Goal: Task Accomplishment & Management: Manage account settings

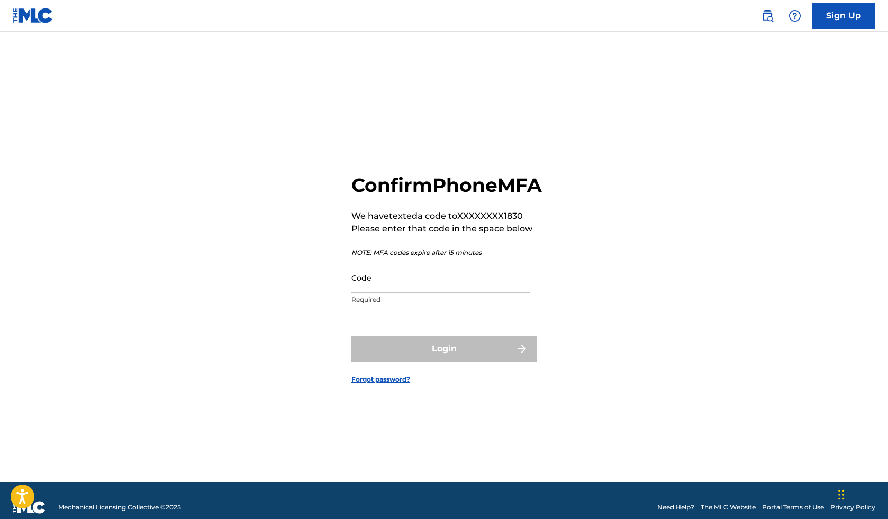
click at [417, 293] on input "Code" at bounding box center [440, 278] width 179 height 30
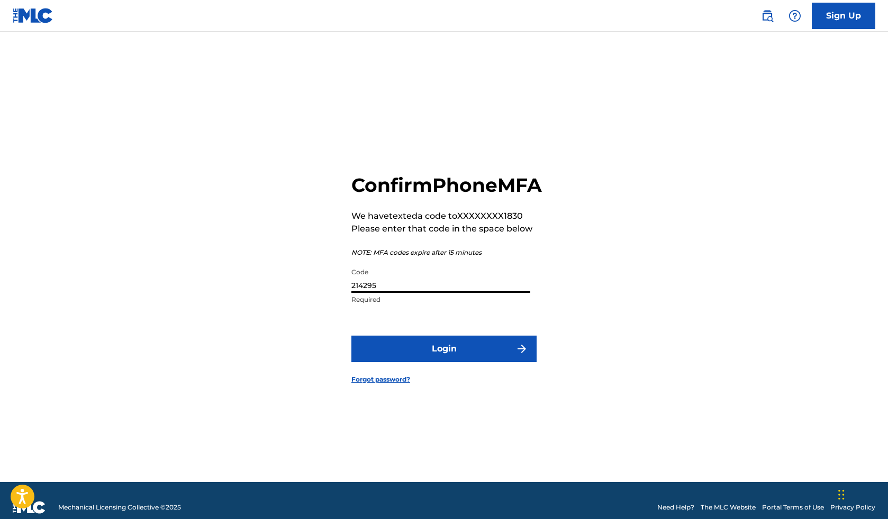
type input "214295"
click at [421, 362] on button "Login" at bounding box center [443, 349] width 185 height 26
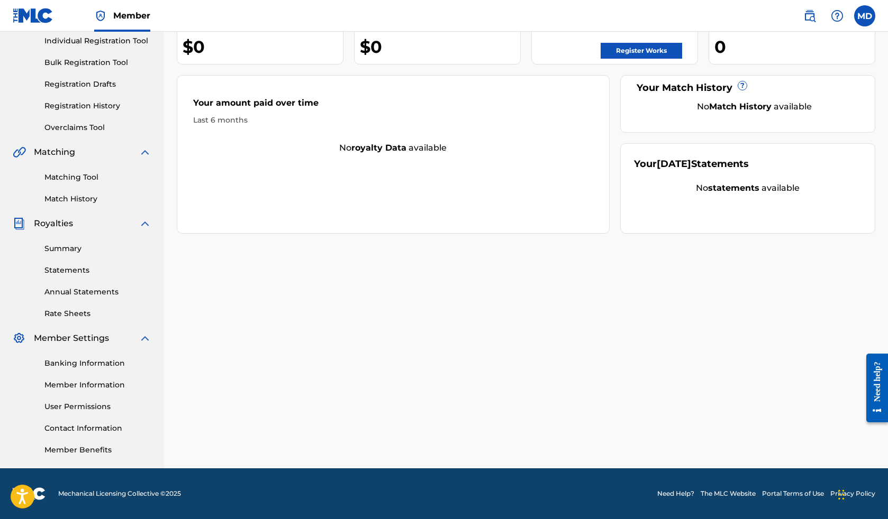
scroll to position [136, 0]
click at [86, 409] on link "User Permissions" at bounding box center [97, 406] width 107 height 11
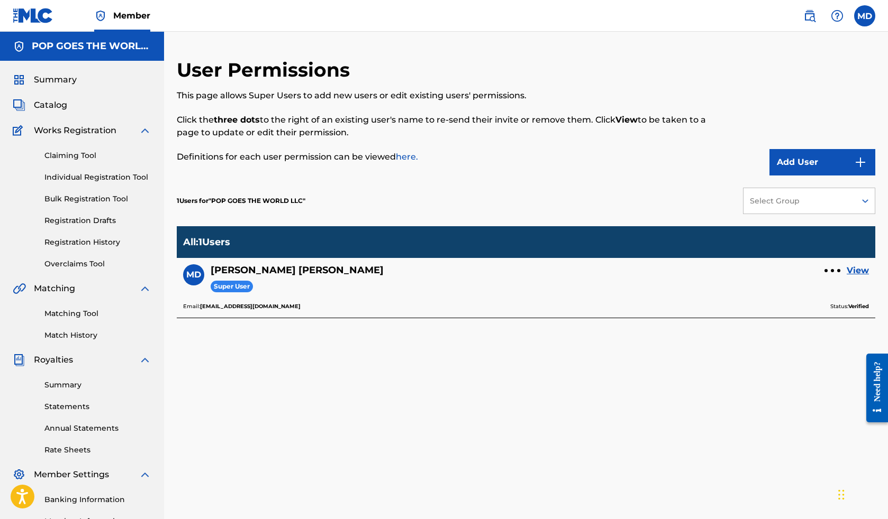
click at [789, 154] on button "Add User" at bounding box center [822, 162] width 106 height 26
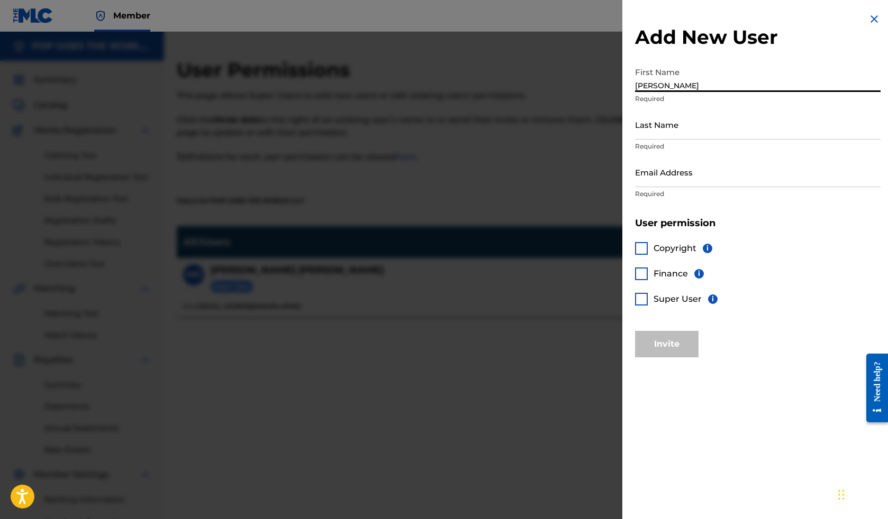
type input "[PERSON_NAME]"
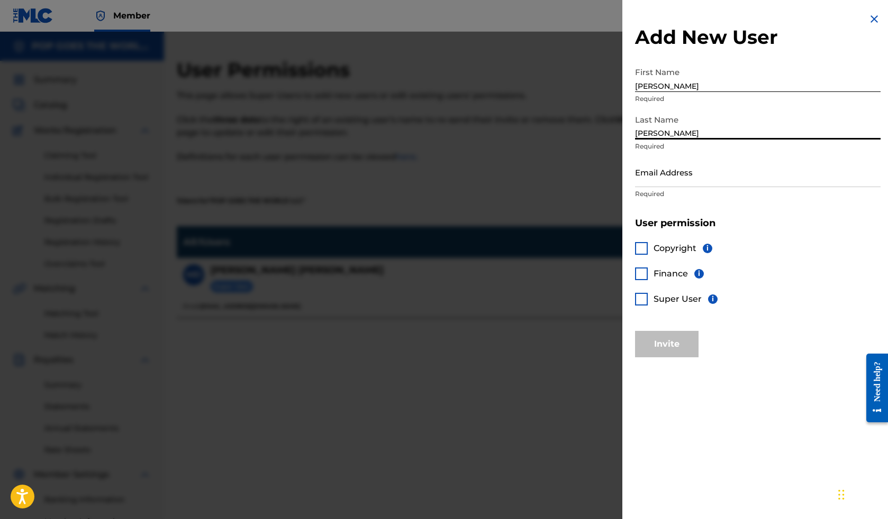
type input "[PERSON_NAME]"
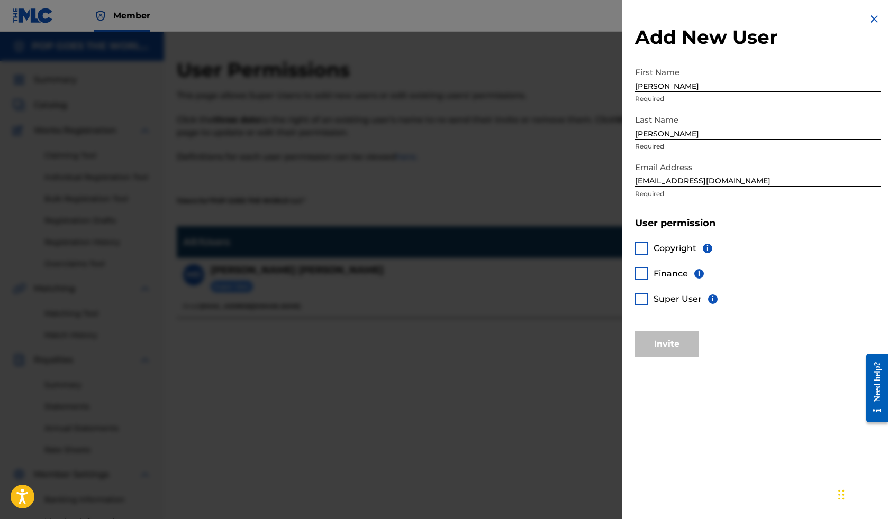
type input "[EMAIL_ADDRESS][DOMAIN_NAME]"
click at [643, 247] on div at bounding box center [641, 248] width 13 height 13
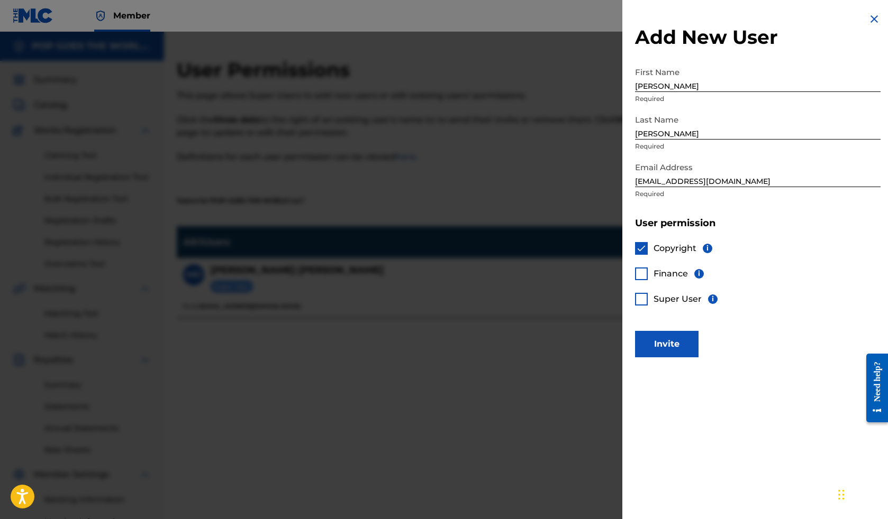
click at [643, 273] on div at bounding box center [641, 274] width 13 height 13
click at [642, 308] on div "Copyright i Finance i Super User i" at bounding box center [757, 281] width 245 height 102
click at [642, 300] on div at bounding box center [641, 299] width 13 height 13
click at [675, 346] on button "Invite" at bounding box center [666, 344] width 63 height 26
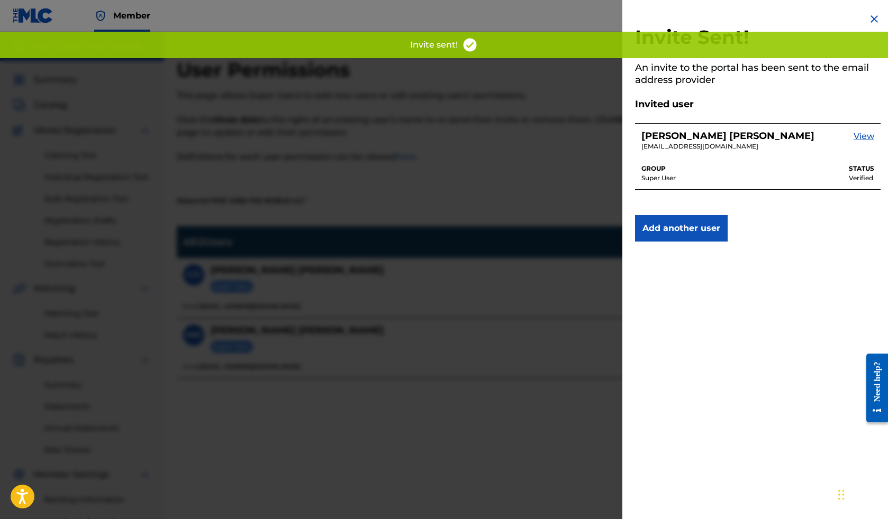
click at [499, 208] on div at bounding box center [444, 291] width 888 height 519
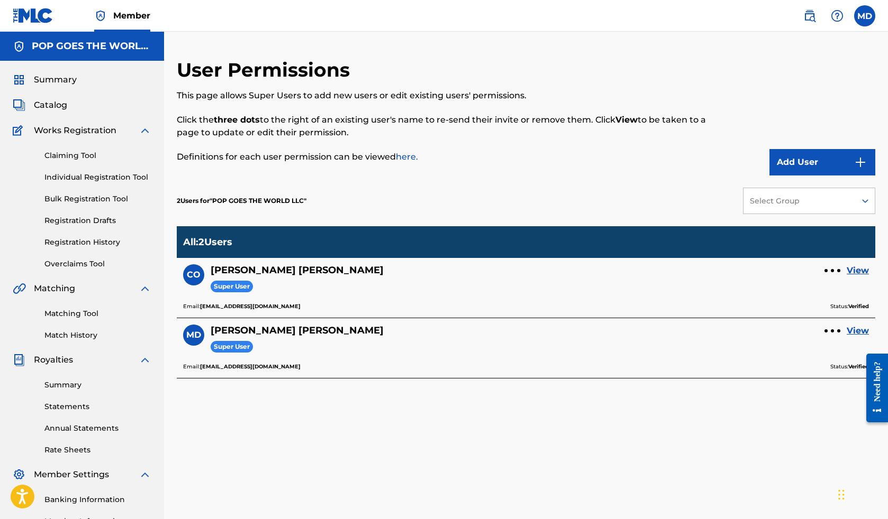
click at [104, 197] on link "Bulk Registration Tool" at bounding box center [97, 199] width 107 height 11
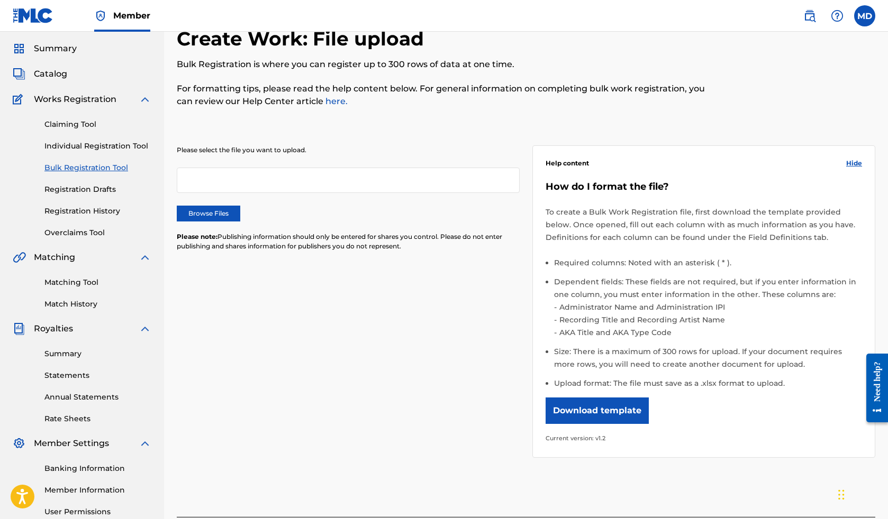
scroll to position [49, 0]
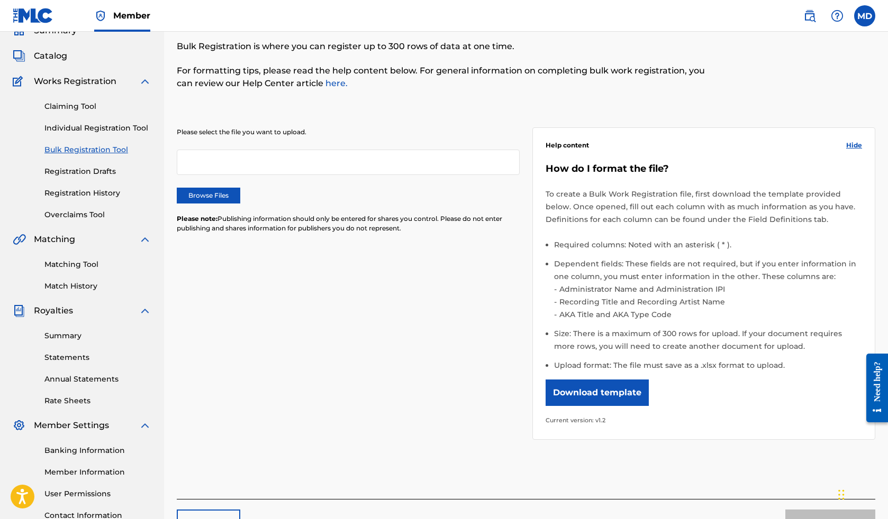
click at [597, 394] on button "Download template" at bounding box center [596, 393] width 103 height 26
click at [346, 267] on div "Please select the file you want to upload. Browse Files Please note: Publishing…" at bounding box center [526, 277] width 698 height 351
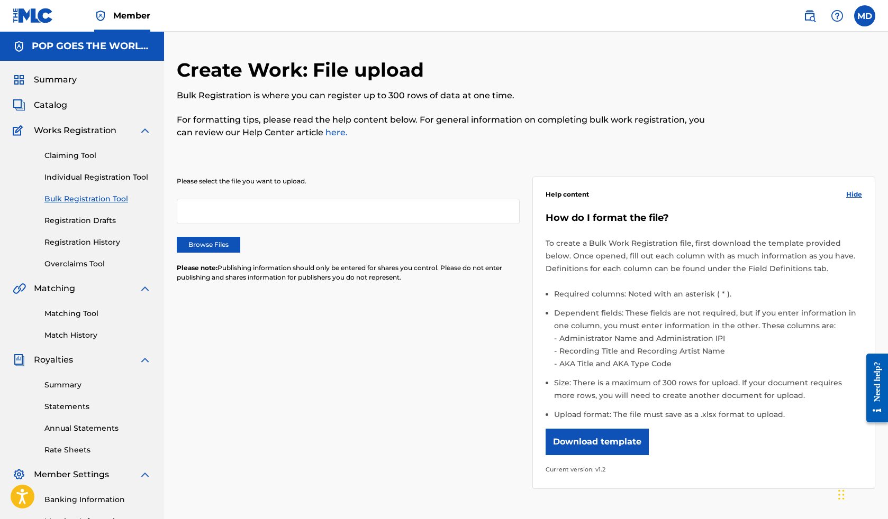
scroll to position [0, 0]
click at [72, 152] on link "Claiming Tool" at bounding box center [97, 155] width 107 height 11
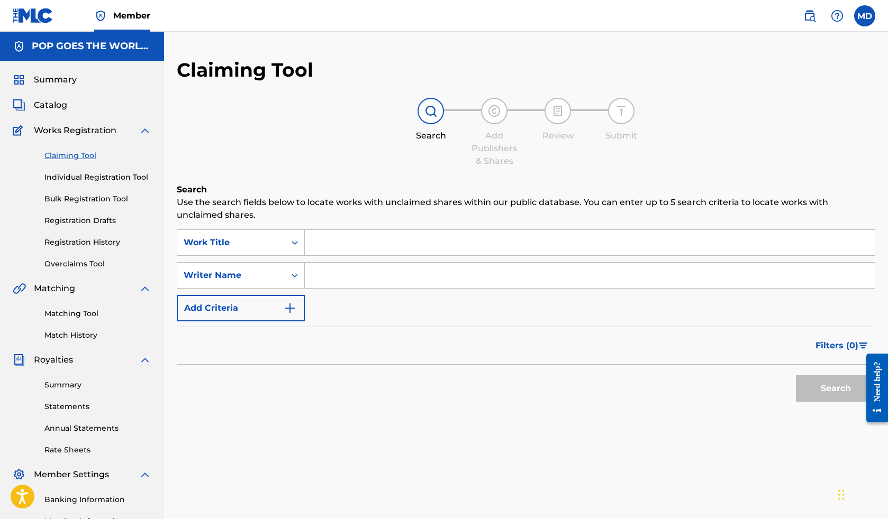
click at [333, 270] on input "Search Form" at bounding box center [590, 275] width 570 height 25
type input "[PERSON_NAME]"
click at [815, 381] on button "Search" at bounding box center [835, 389] width 79 height 26
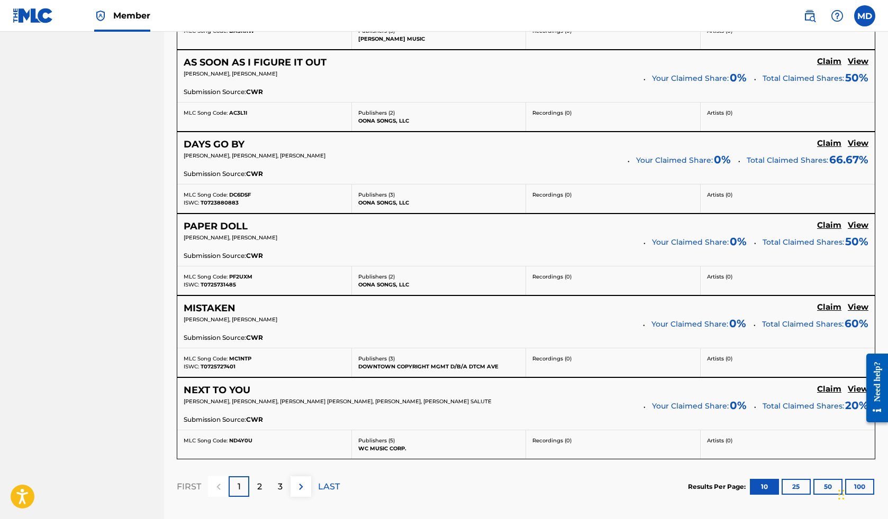
scroll to position [821, 0]
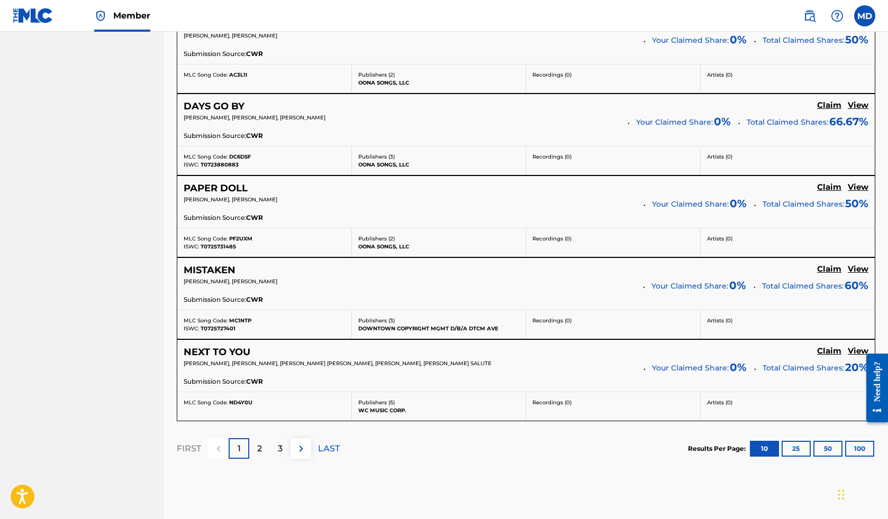
click at [263, 445] on div "2" at bounding box center [259, 448] width 21 height 21
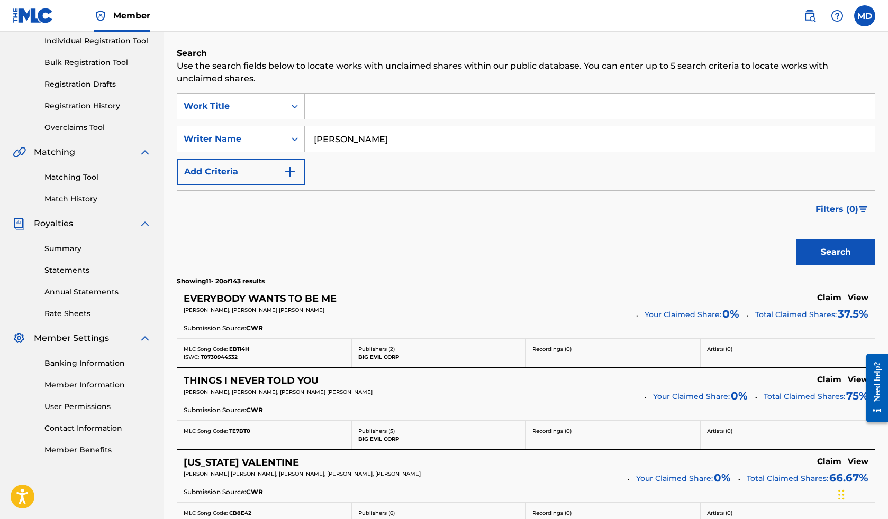
click at [287, 173] on img "Search Form" at bounding box center [290, 172] width 13 height 13
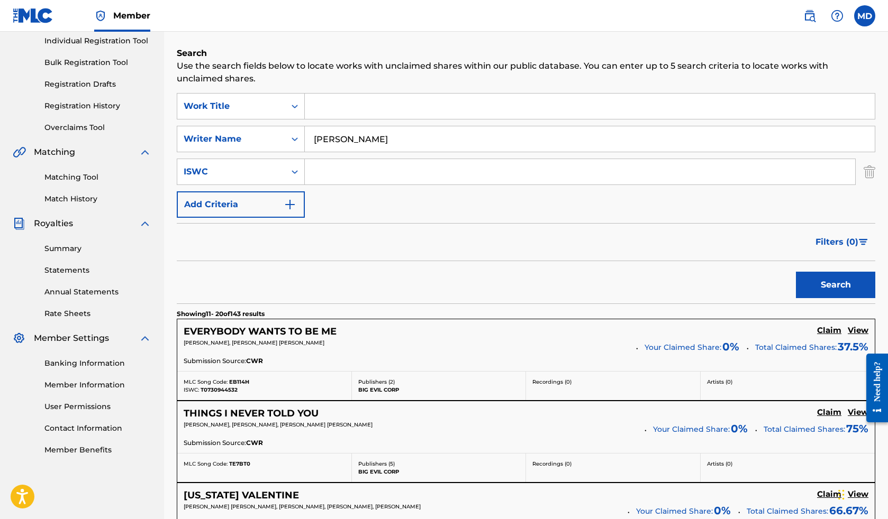
click at [287, 173] on div "Search Form" at bounding box center [294, 171] width 19 height 19
click at [360, 197] on div "SearchWithCriteria458e270f-96fc-47fd-9cf9-ecad6e9f57cc Work Title SearchWithCri…" at bounding box center [526, 155] width 698 height 125
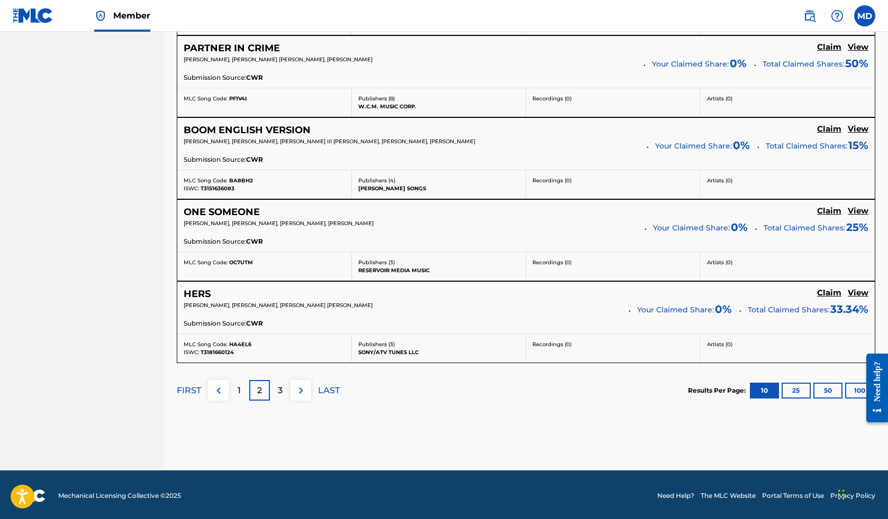
scroll to position [911, 0]
click at [281, 387] on p "3" at bounding box center [280, 391] width 5 height 13
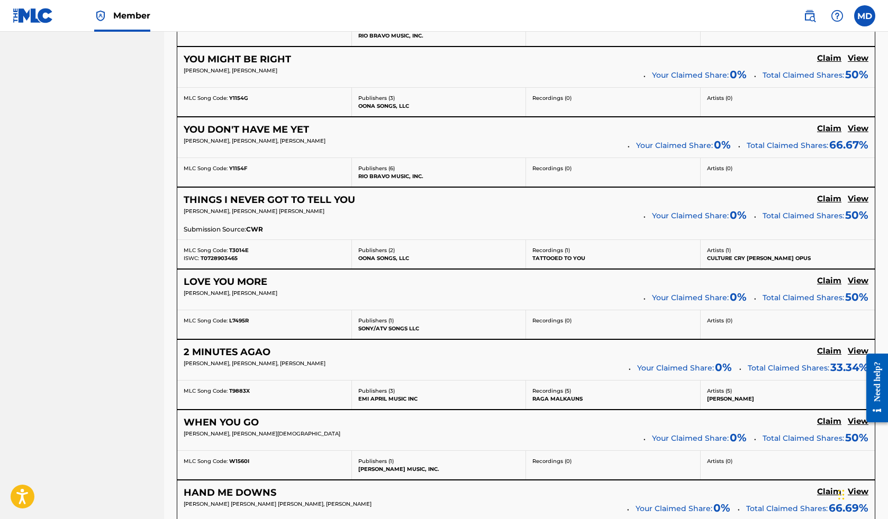
scroll to position [762, 0]
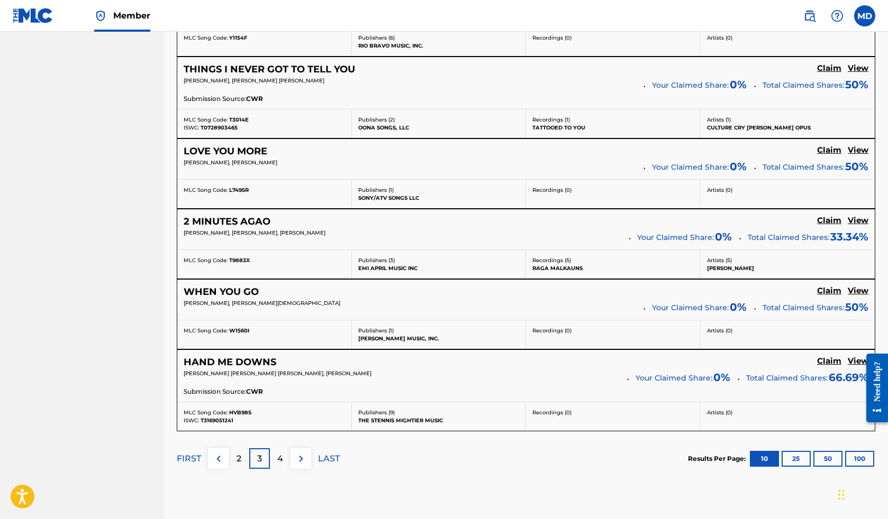
click at [276, 453] on div "4" at bounding box center [280, 459] width 21 height 21
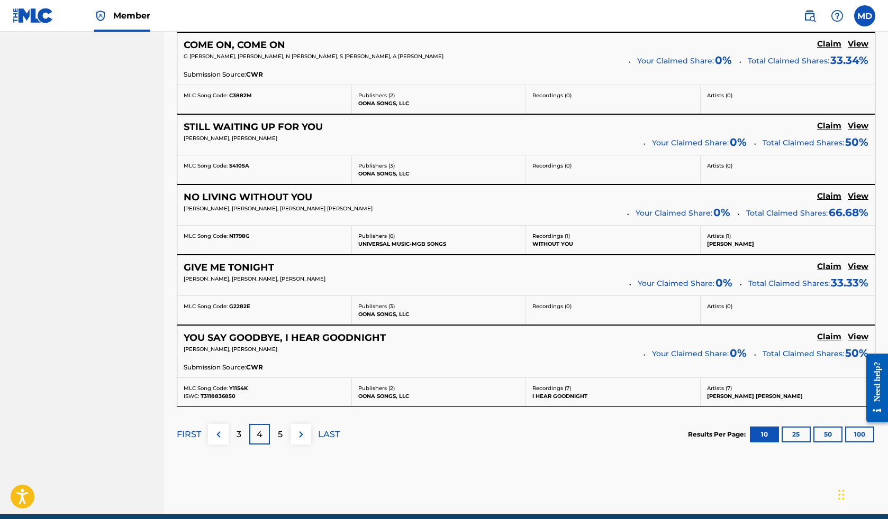
scroll to position [836, 0]
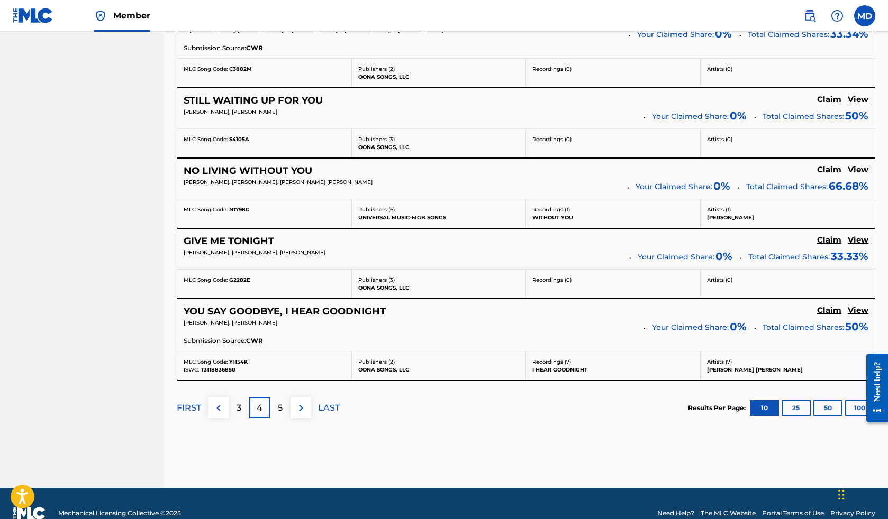
click at [282, 405] on p "5" at bounding box center [280, 408] width 5 height 13
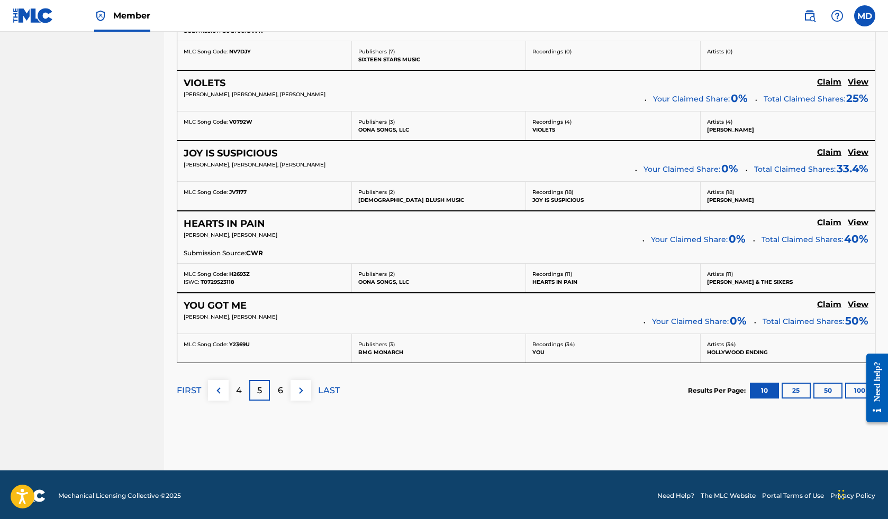
scroll to position [830, 0]
click at [316, 390] on div "FIRST 4 5 6 LAST" at bounding box center [258, 391] width 163 height 21
click at [330, 387] on p "LAST" at bounding box center [329, 391] width 22 height 13
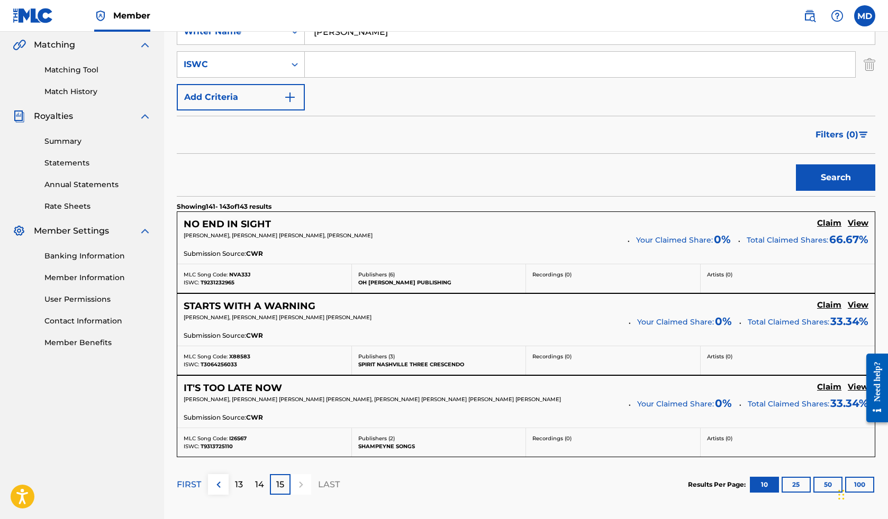
scroll to position [301, 0]
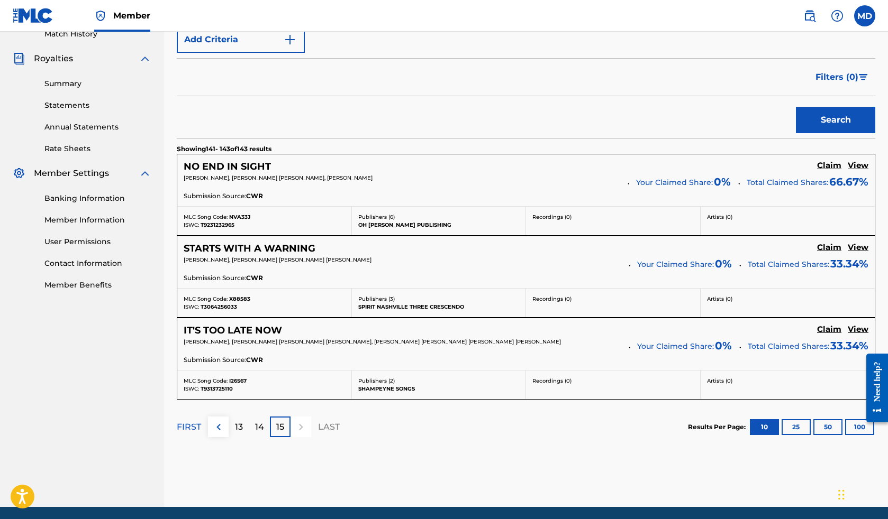
click at [263, 428] on p "14" at bounding box center [259, 427] width 9 height 13
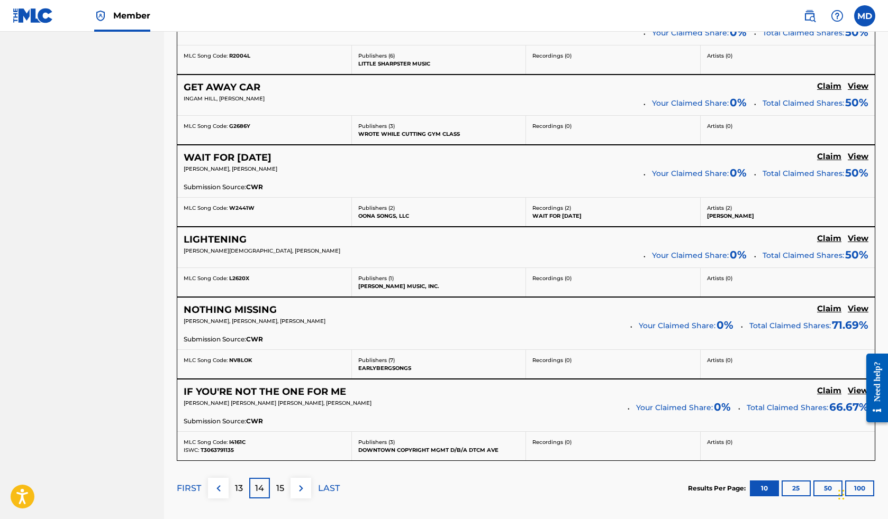
scroll to position [828, 0]
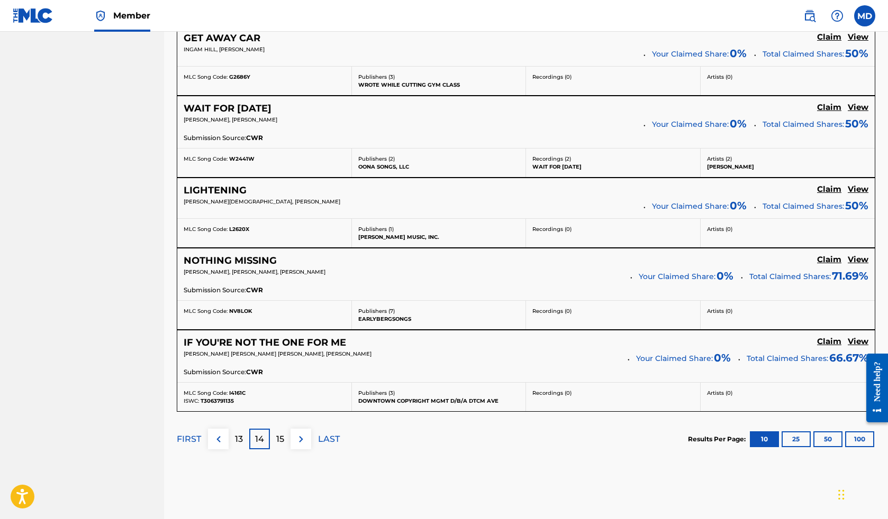
click at [240, 434] on p "13" at bounding box center [239, 439] width 8 height 13
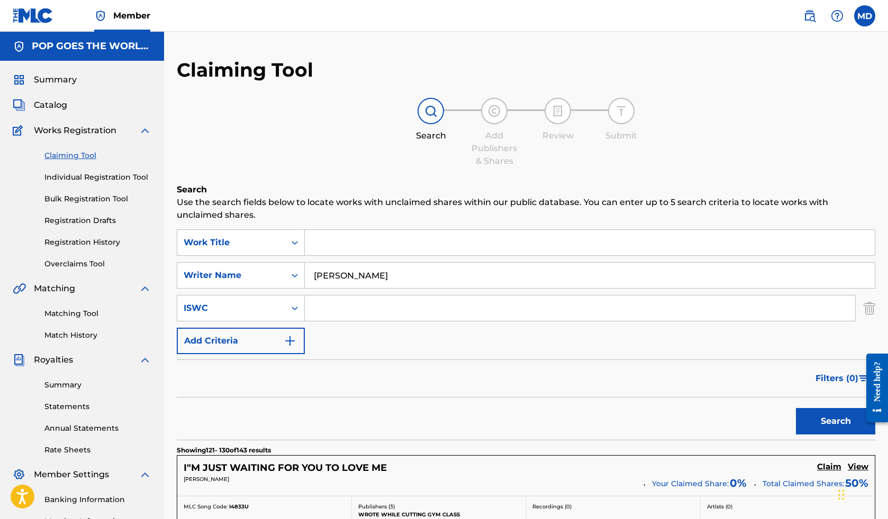
scroll to position [0, 0]
click at [51, 104] on span "Catalog" at bounding box center [50, 105] width 33 height 13
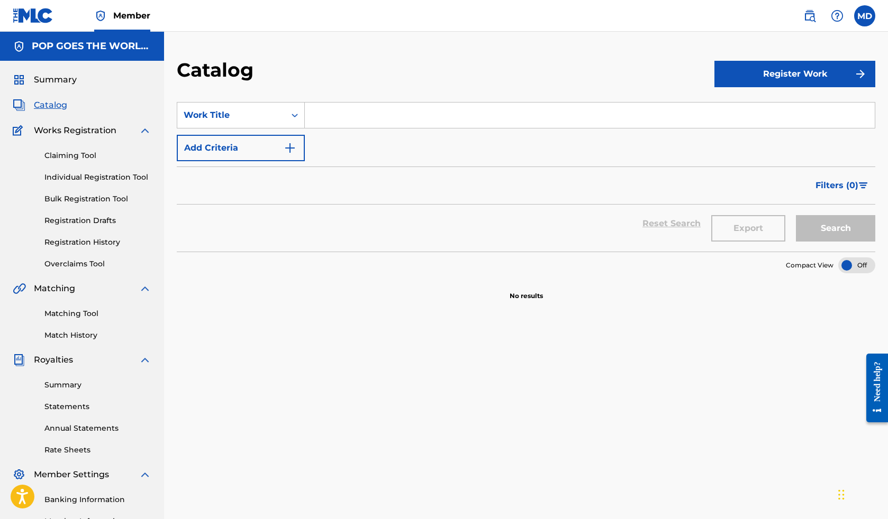
click at [344, 113] on input "Search Form" at bounding box center [590, 115] width 570 height 25
type input "reading cosmo"
click at [833, 221] on button "Search" at bounding box center [835, 228] width 79 height 26
click at [835, 225] on button "Search" at bounding box center [835, 228] width 79 height 26
click at [82, 152] on link "Claiming Tool" at bounding box center [97, 155] width 107 height 11
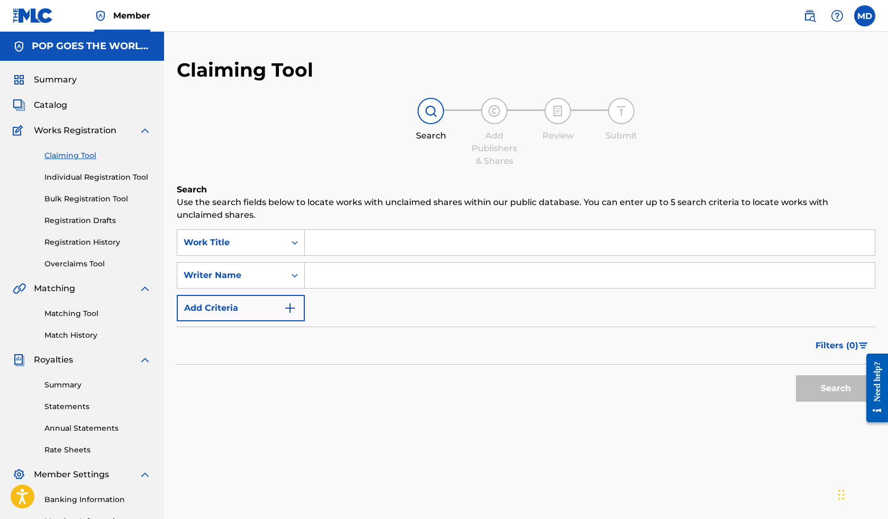
click at [394, 234] on input "Search Form" at bounding box center [590, 242] width 570 height 25
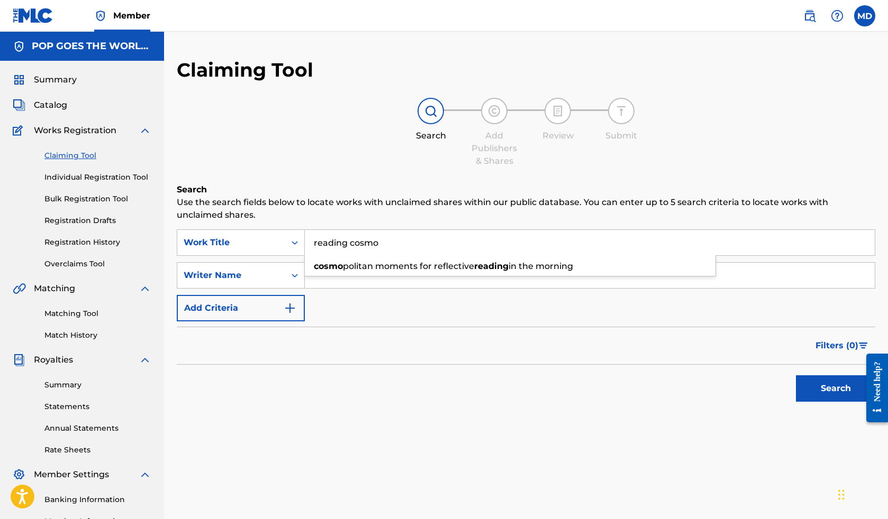
type input "reading cosmo"
click at [591, 385] on div "Search" at bounding box center [526, 386] width 698 height 42
click at [822, 386] on button "Search" at bounding box center [835, 389] width 79 height 26
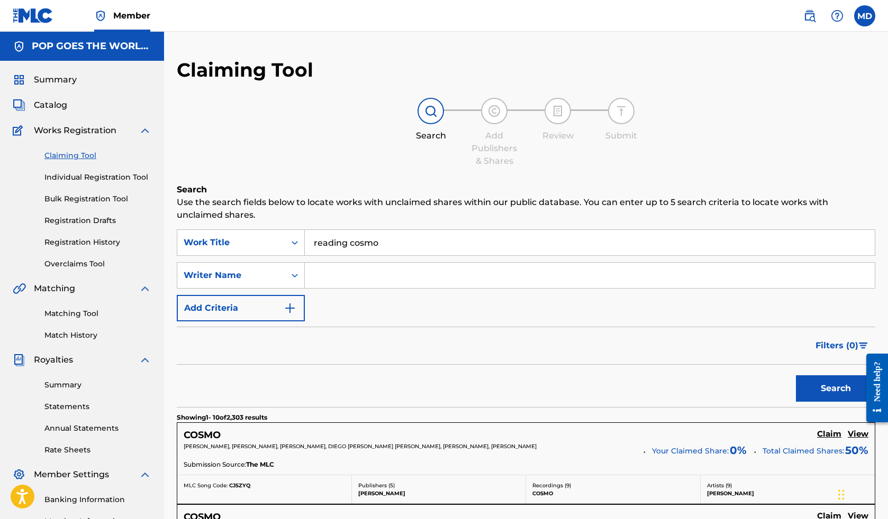
click at [59, 82] on span "Summary" at bounding box center [55, 80] width 43 height 13
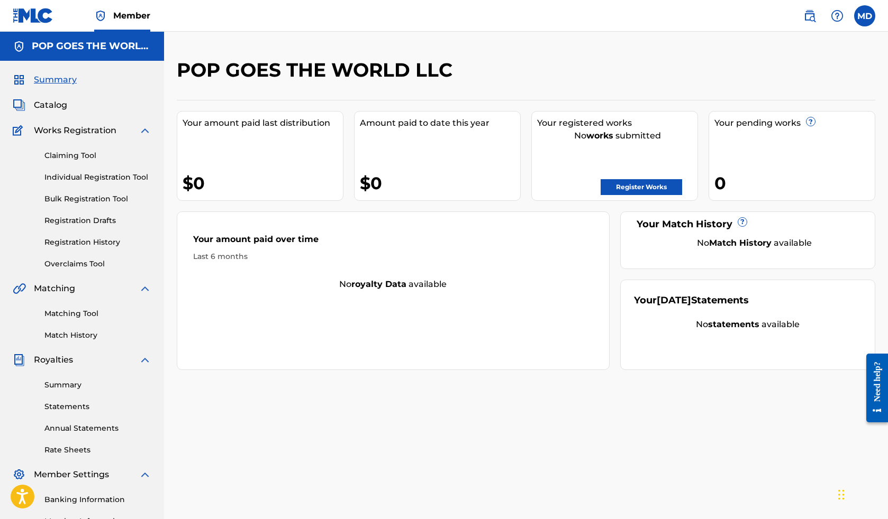
click at [869, 20] on label at bounding box center [864, 15] width 21 height 21
click at [864, 16] on input "MD [PERSON_NAME] [EMAIL_ADDRESS][DOMAIN_NAME] Notification Preferences Profile …" at bounding box center [864, 16] width 0 height 0
click at [764, 131] on link "Profile" at bounding box center [760, 132] width 21 height 10
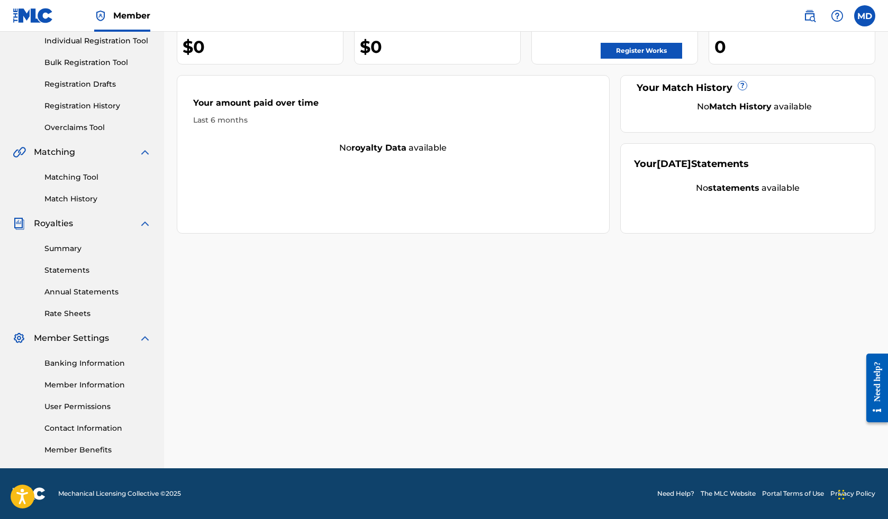
scroll to position [136, 0]
click at [90, 380] on link "Member Information" at bounding box center [97, 385] width 107 height 11
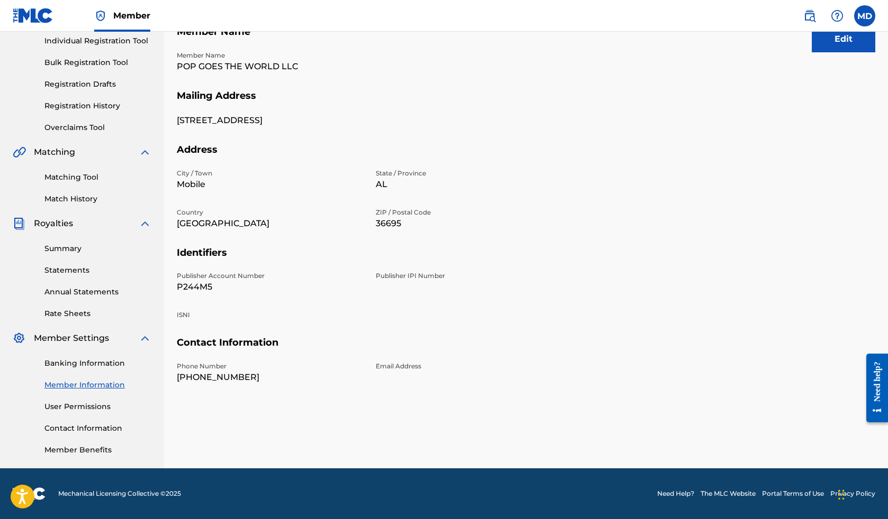
scroll to position [136, 0]
drag, startPoint x: 214, startPoint y: 285, endPoint x: 179, endPoint y: 285, distance: 34.9
click at [179, 285] on p "P244M5" at bounding box center [270, 287] width 186 height 13
copy p "P244M5"
